Goal: Task Accomplishment & Management: Use online tool/utility

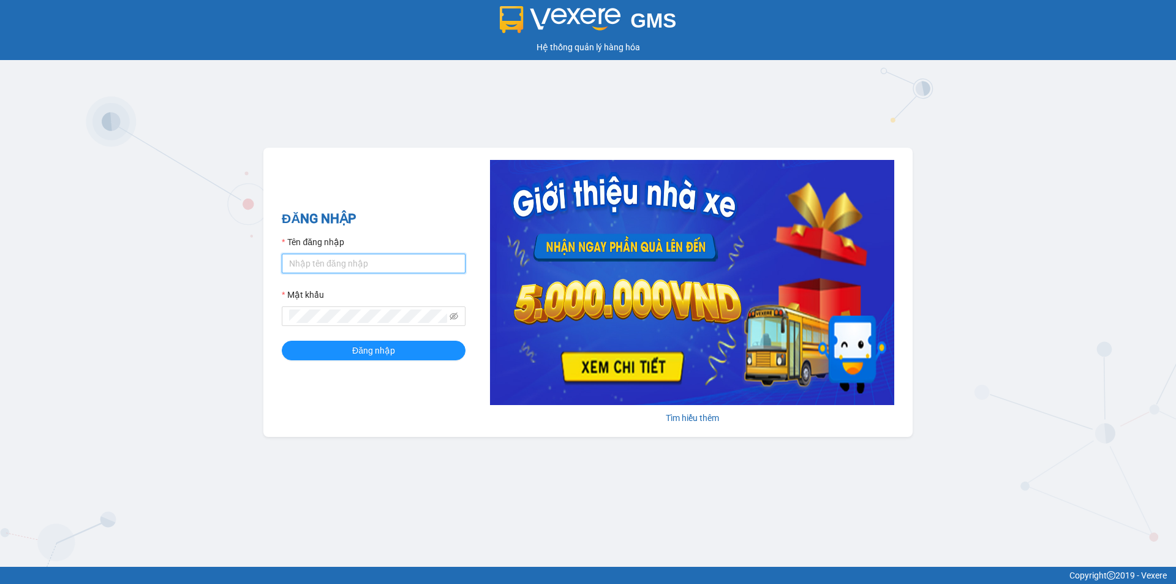
click at [336, 264] on input "Tên đăng nhập" at bounding box center [374, 264] width 184 height 20
type input "hoangdinhlieu.apq"
click at [454, 314] on icon "eye-invisible" at bounding box center [454, 316] width 9 height 9
click at [397, 323] on span at bounding box center [374, 316] width 184 height 20
click at [347, 350] on button "Đăng nhập" at bounding box center [374, 351] width 184 height 20
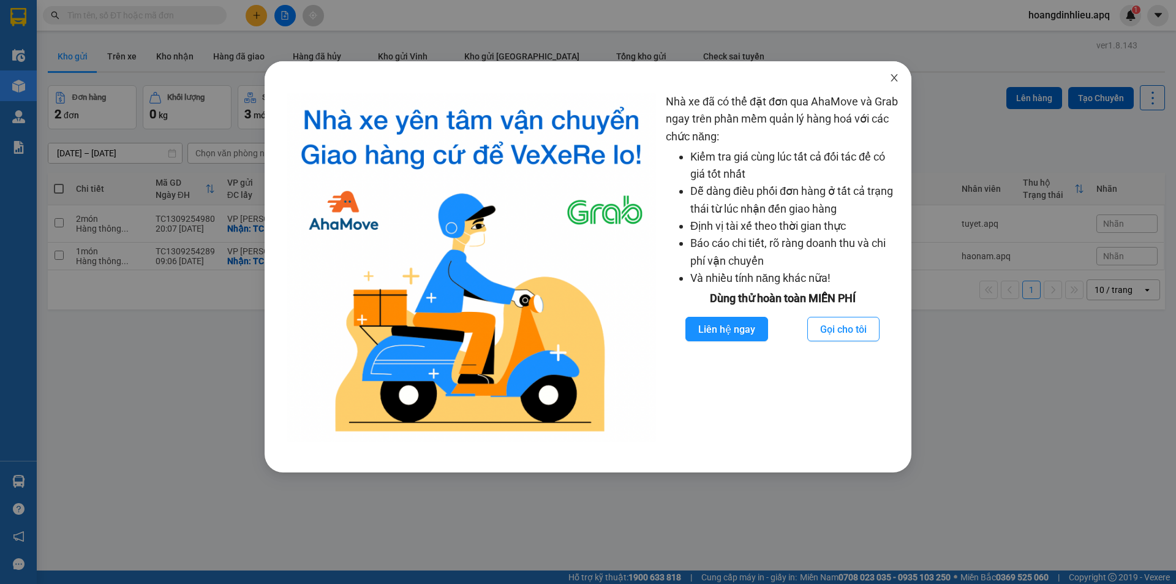
click at [894, 80] on icon "close" at bounding box center [894, 78] width 10 height 10
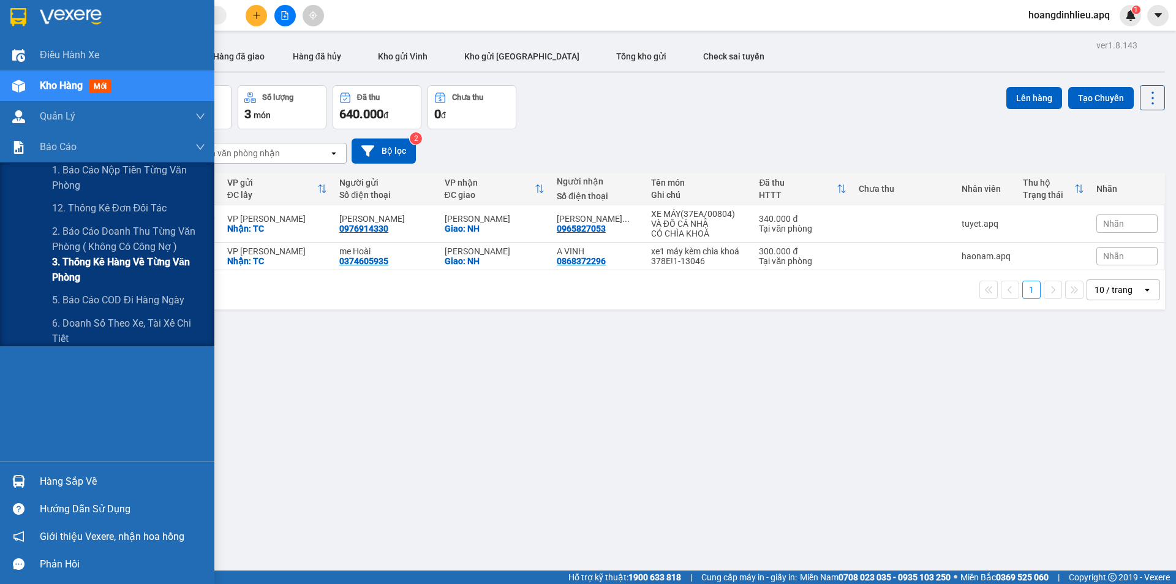
click at [77, 263] on span "3. Thống kê hàng về từng văn phòng" at bounding box center [128, 269] width 153 height 31
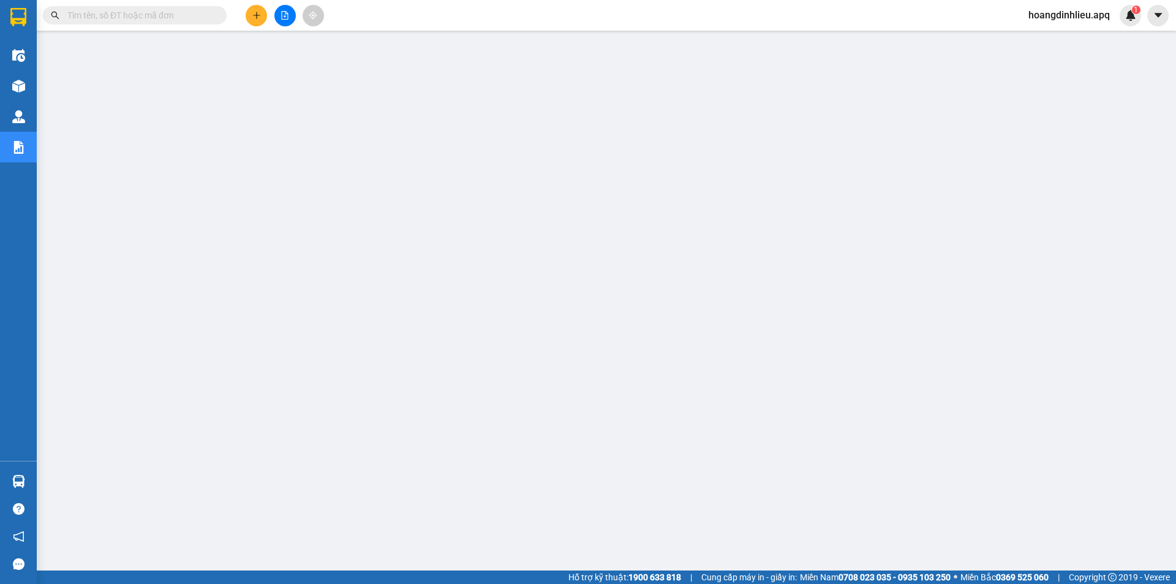
scroll to position [24, 0]
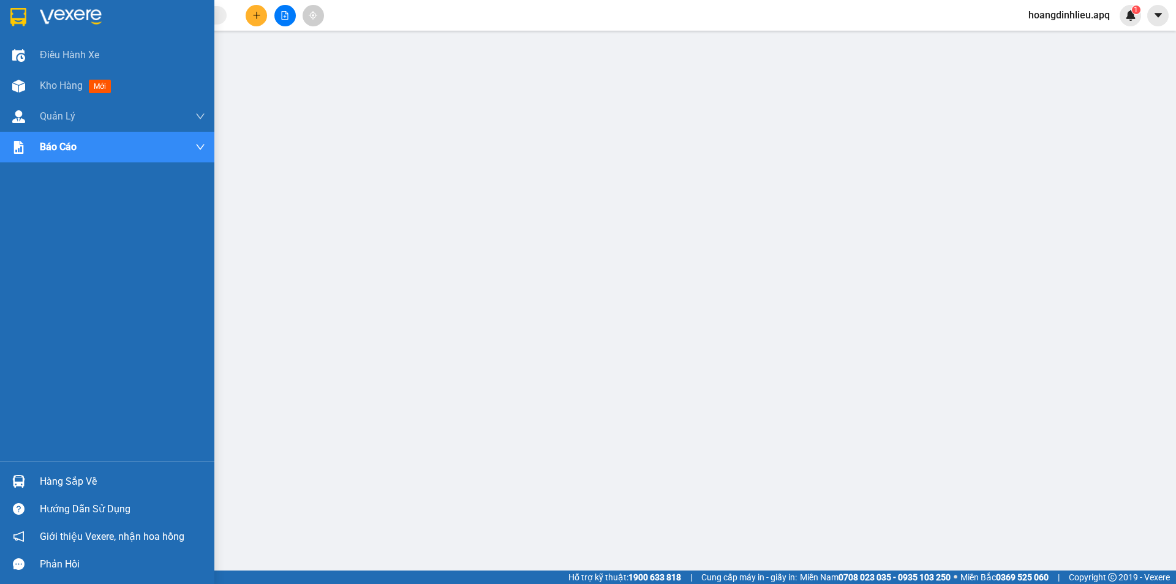
click at [80, 477] on div "Hàng sắp về" at bounding box center [122, 481] width 165 height 18
